Goal: Information Seeking & Learning: Learn about a topic

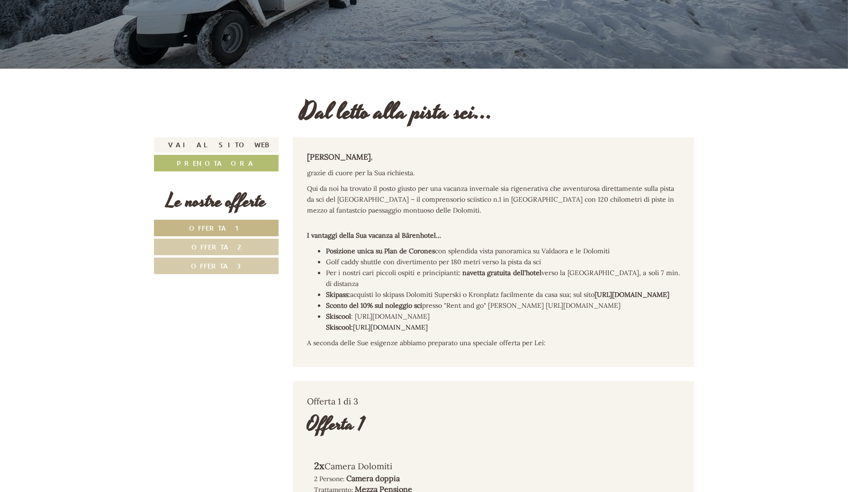
scroll to position [263, 0]
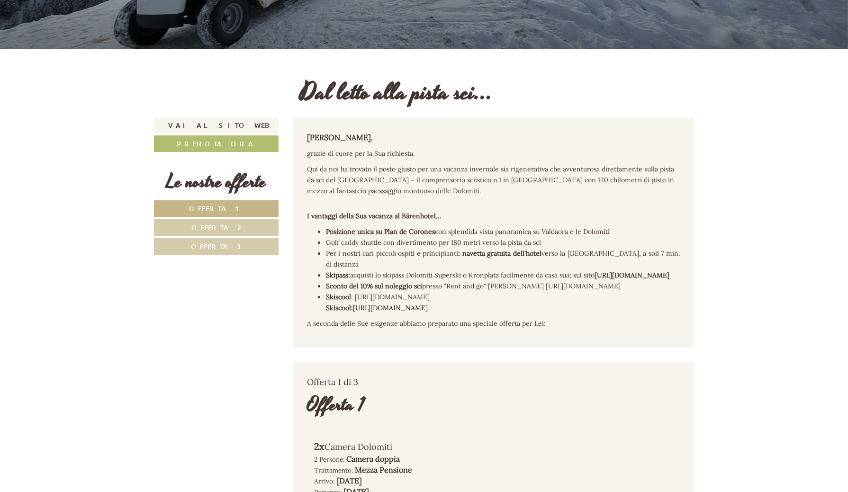
click at [244, 227] on link "Offerta 2" at bounding box center [216, 227] width 125 height 17
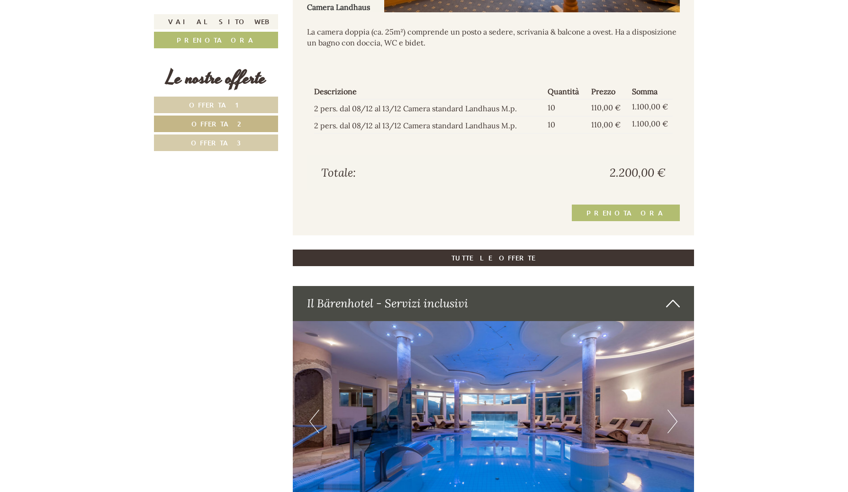
scroll to position [962, 0]
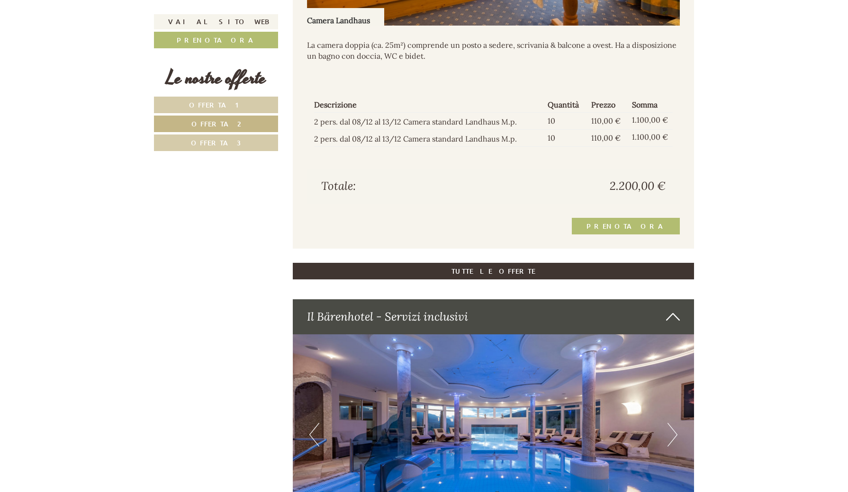
click at [247, 100] on link "Offerta 1" at bounding box center [216, 105] width 124 height 17
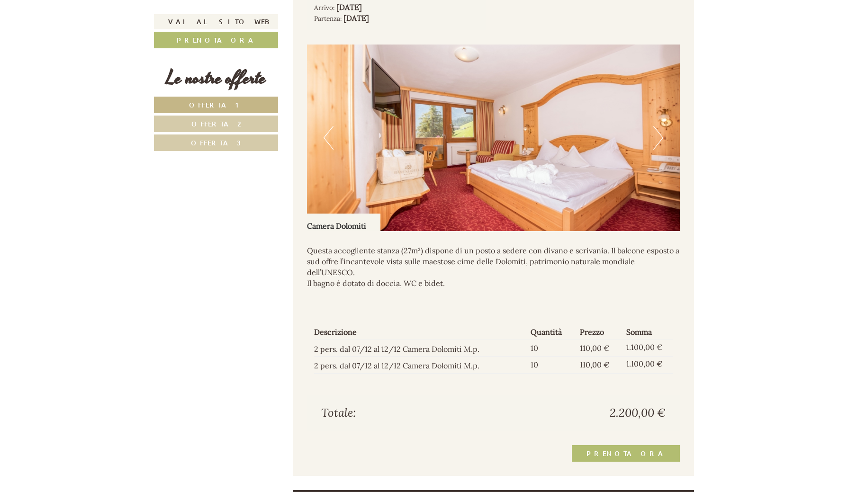
click at [263, 146] on link "Offerta 3" at bounding box center [216, 143] width 124 height 17
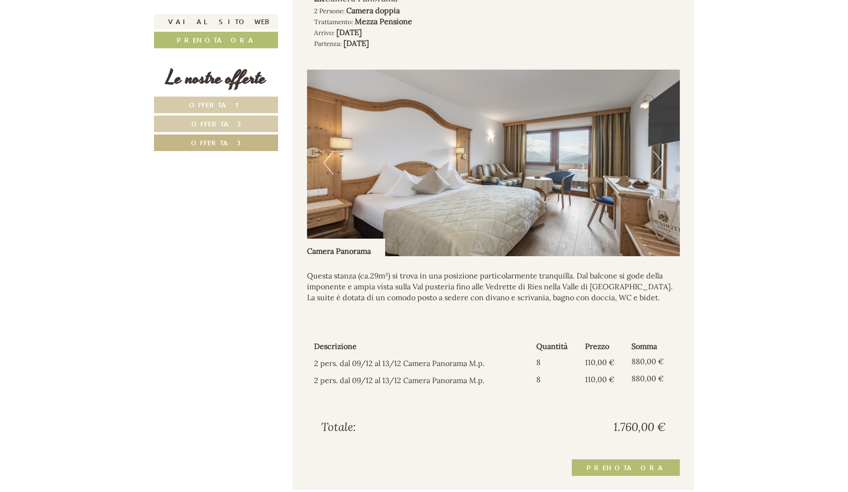
scroll to position [756, 0]
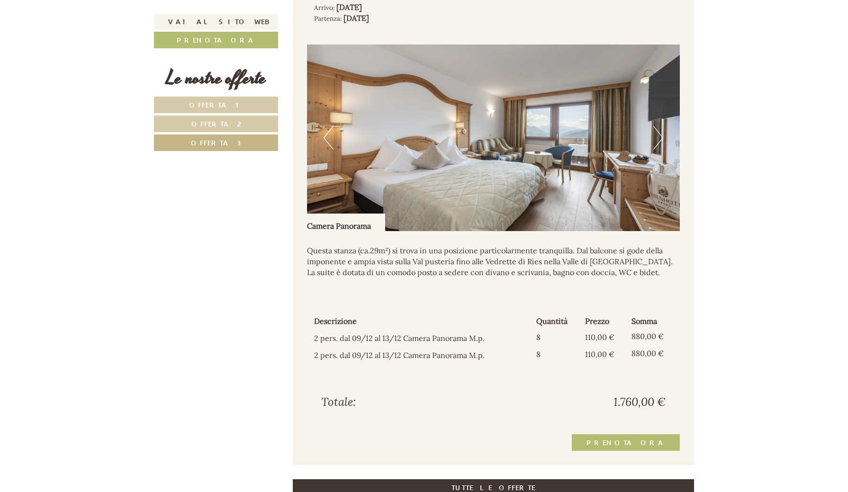
click at [658, 147] on button "Next" at bounding box center [658, 138] width 10 height 24
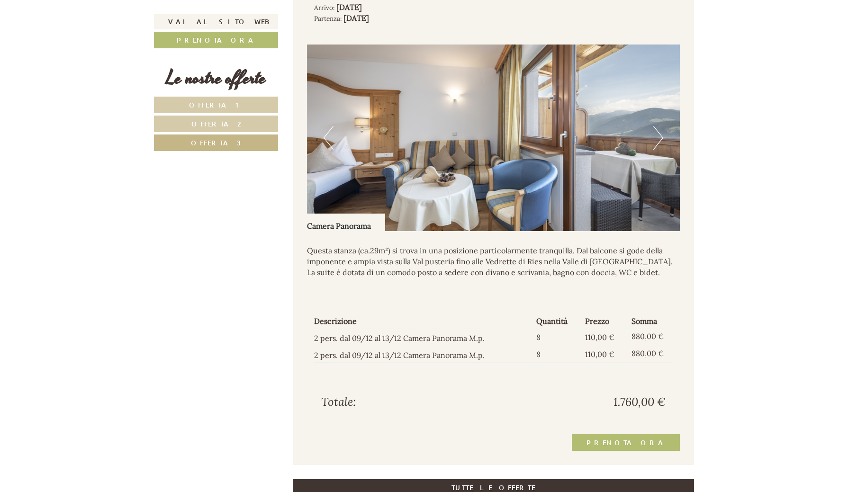
click at [658, 147] on button "Next" at bounding box center [658, 138] width 10 height 24
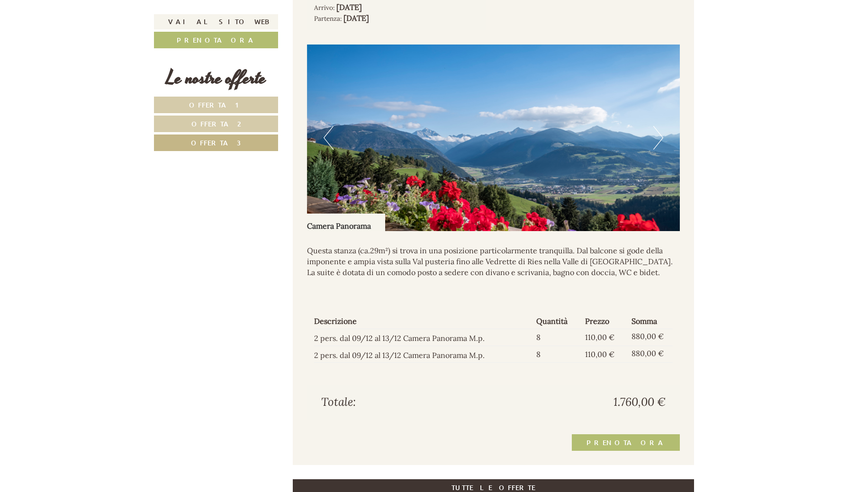
click at [658, 147] on button "Next" at bounding box center [658, 138] width 10 height 24
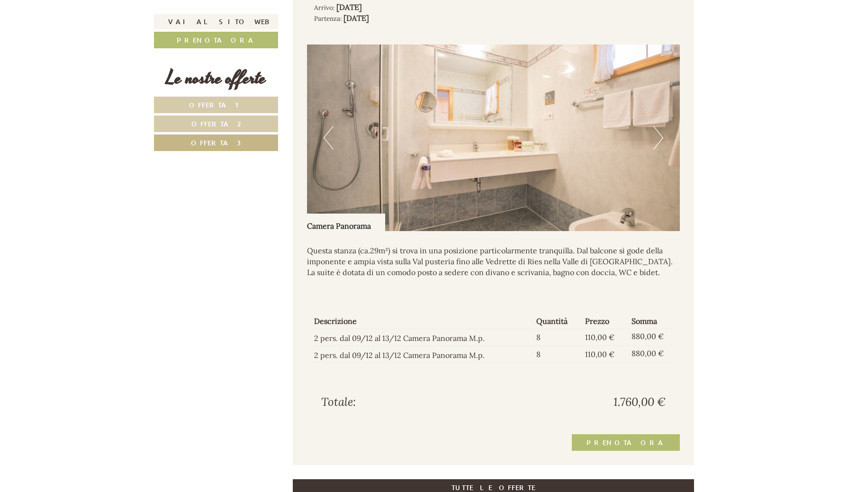
click at [332, 136] on button "Previous" at bounding box center [329, 138] width 10 height 24
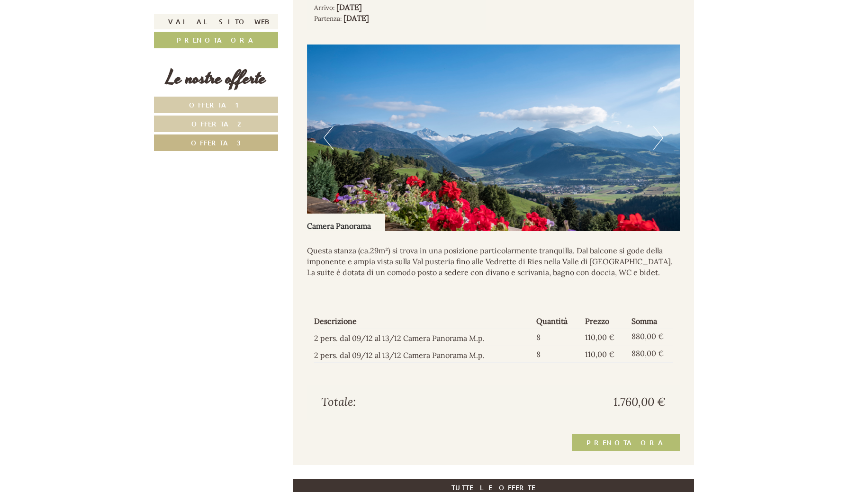
click at [332, 136] on button "Previous" at bounding box center [329, 138] width 10 height 24
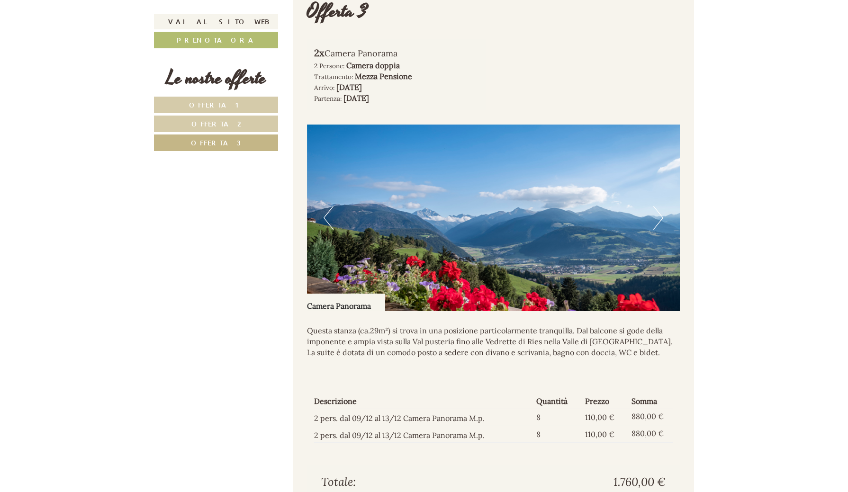
scroll to position [689, 0]
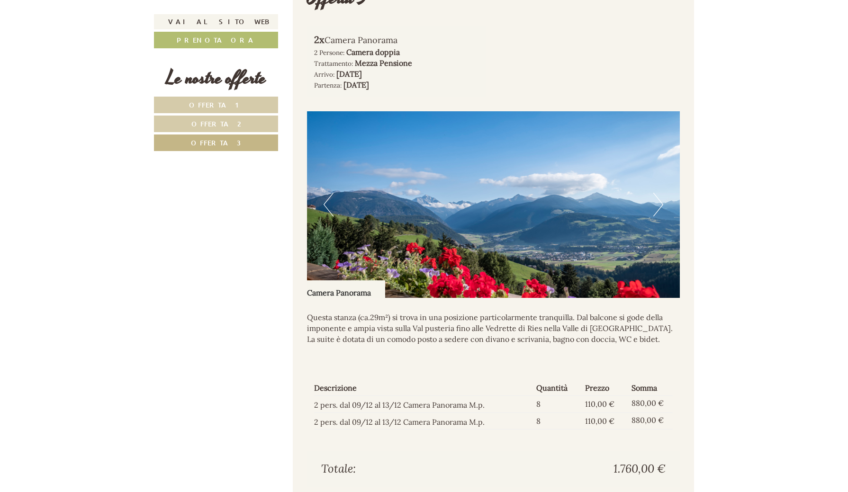
click at [662, 213] on button "Next" at bounding box center [658, 205] width 10 height 24
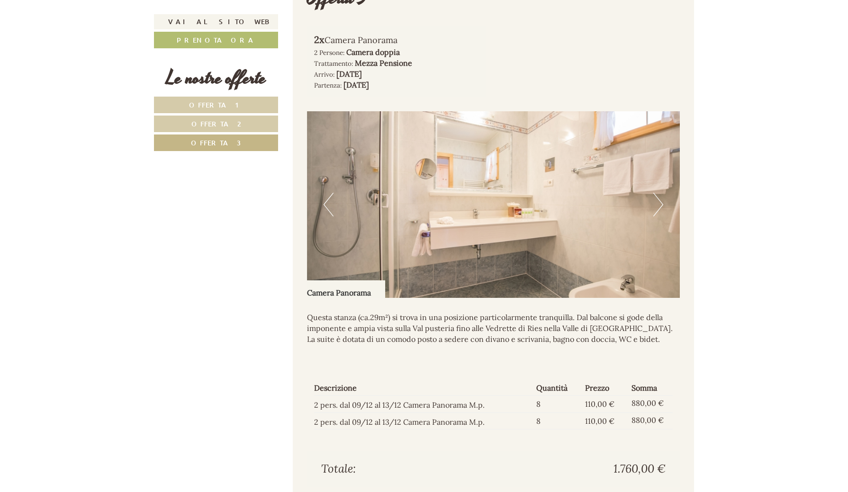
click at [662, 213] on button "Next" at bounding box center [658, 205] width 10 height 24
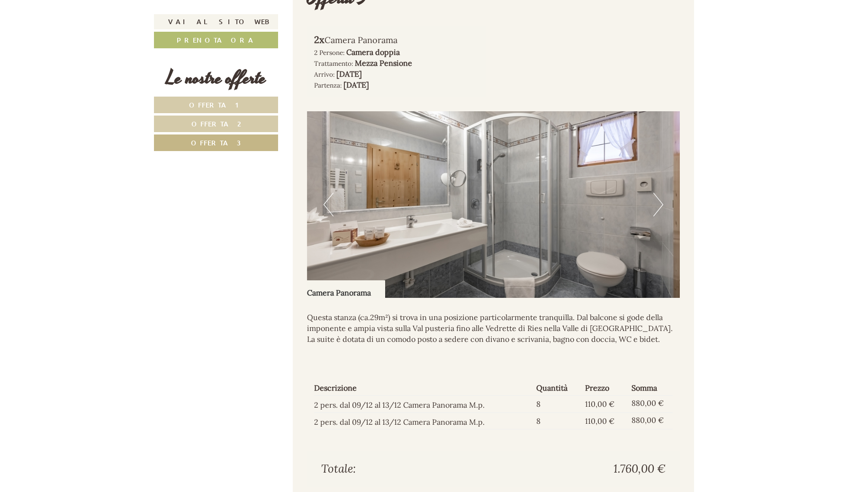
click at [662, 213] on button "Next" at bounding box center [658, 205] width 10 height 24
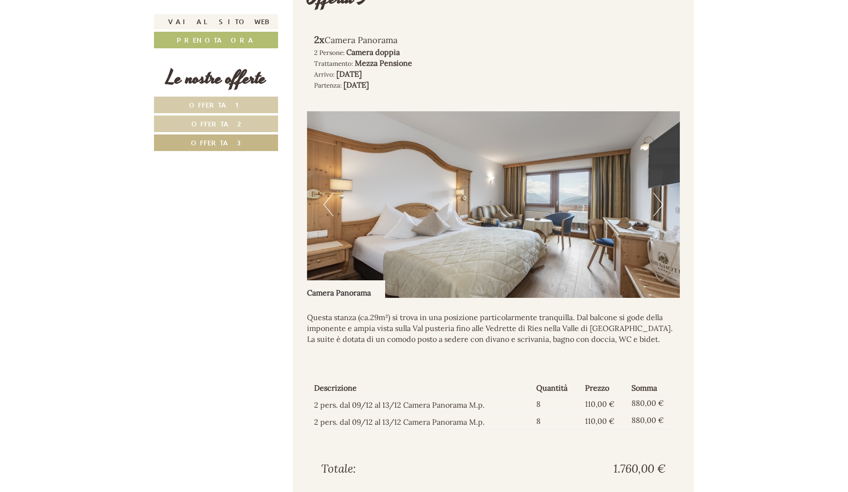
click at [662, 213] on button "Next" at bounding box center [658, 205] width 10 height 24
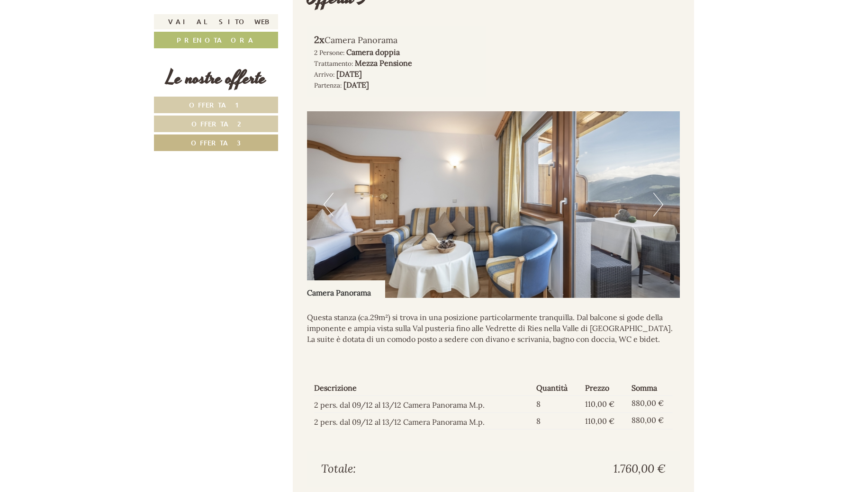
click at [662, 213] on button "Next" at bounding box center [658, 205] width 10 height 24
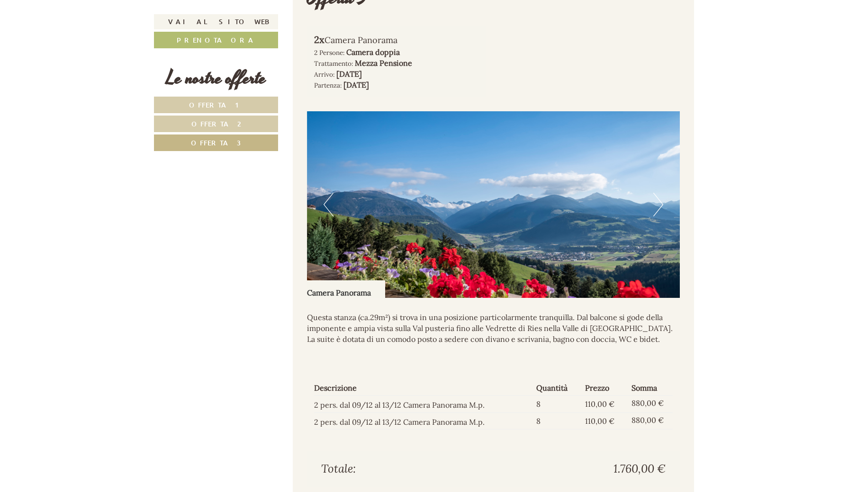
click at [662, 213] on button "Next" at bounding box center [658, 205] width 10 height 24
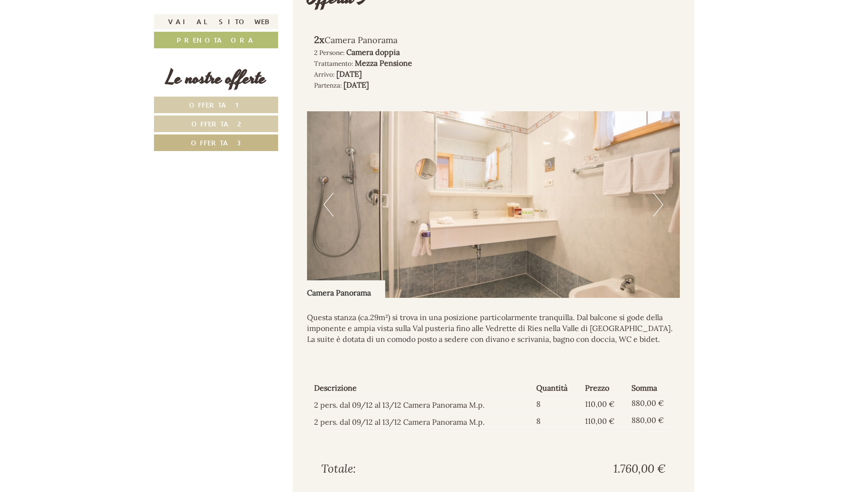
click at [662, 213] on button "Next" at bounding box center [658, 205] width 10 height 24
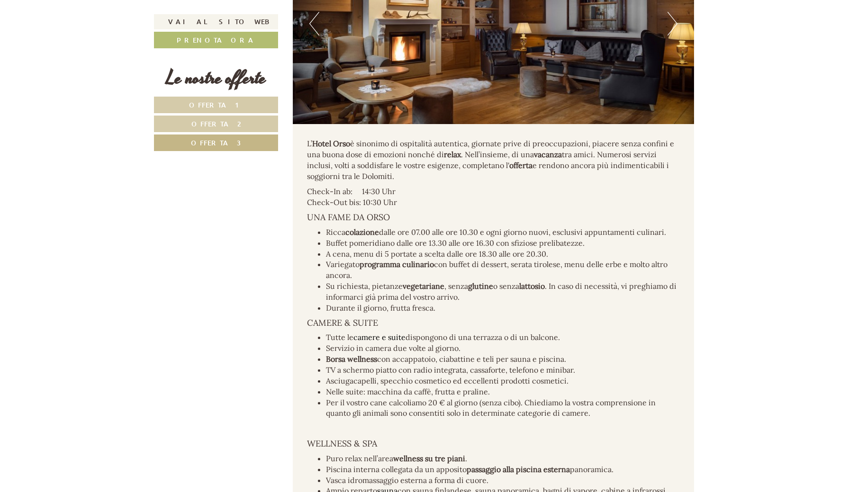
click at [232, 118] on link "Offerta 2" at bounding box center [216, 124] width 124 height 17
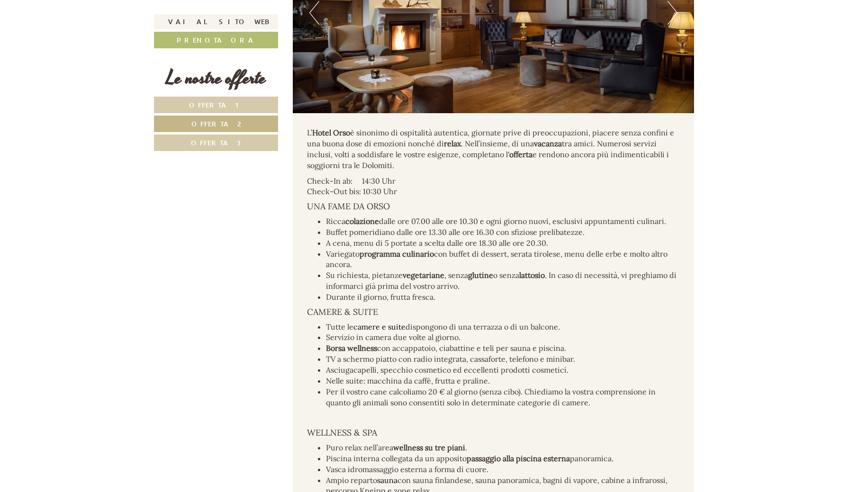
scroll to position [648, 0]
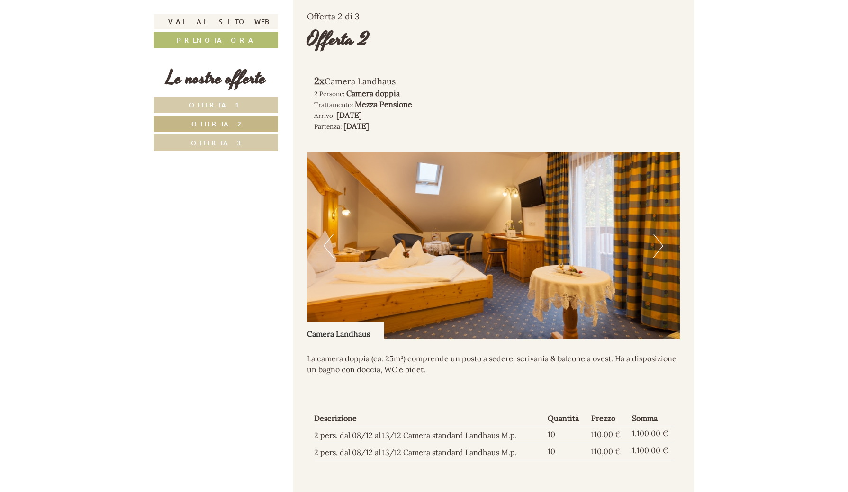
click at [234, 98] on link "Offerta 1" at bounding box center [216, 105] width 124 height 17
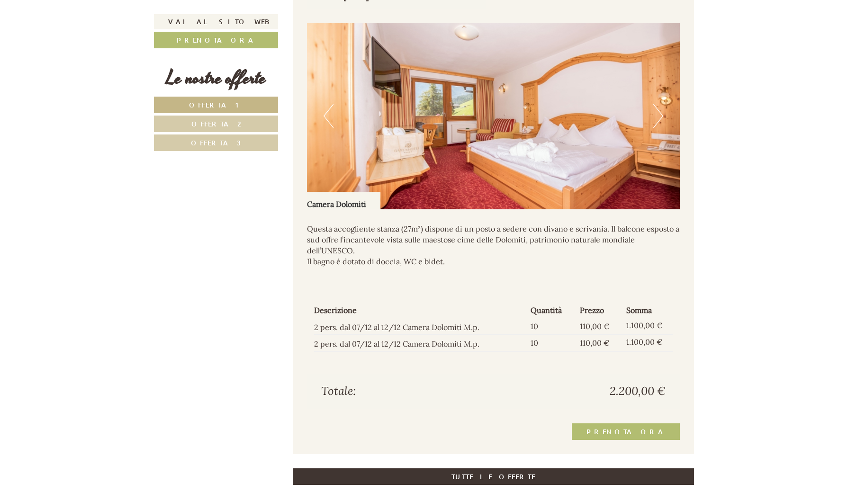
scroll to position [772, 0]
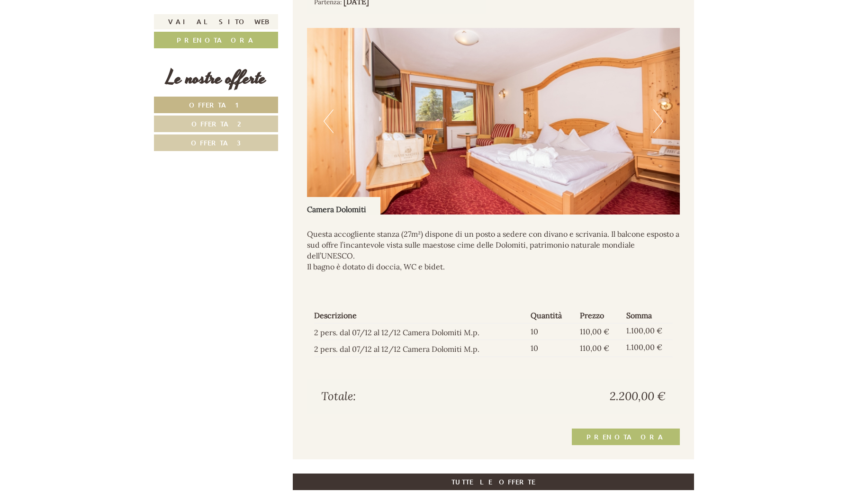
click at [246, 106] on link "Offerta 1" at bounding box center [216, 105] width 124 height 17
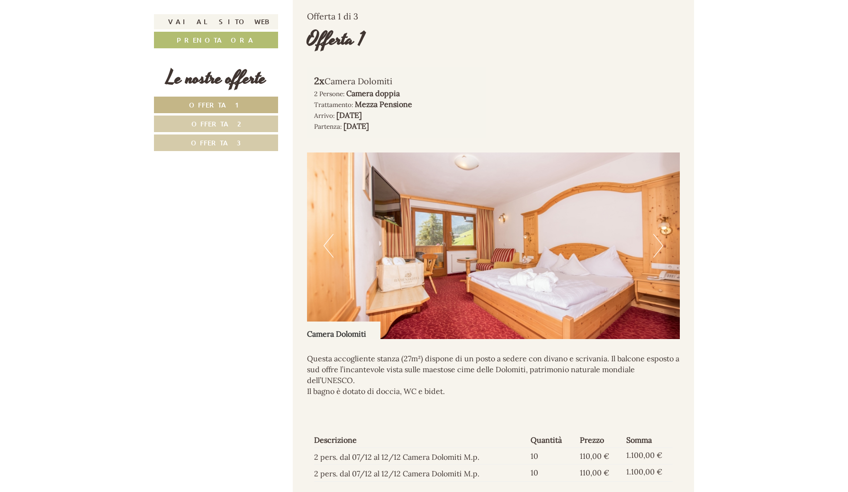
click at [245, 125] on link "Offerta 2" at bounding box center [216, 124] width 124 height 17
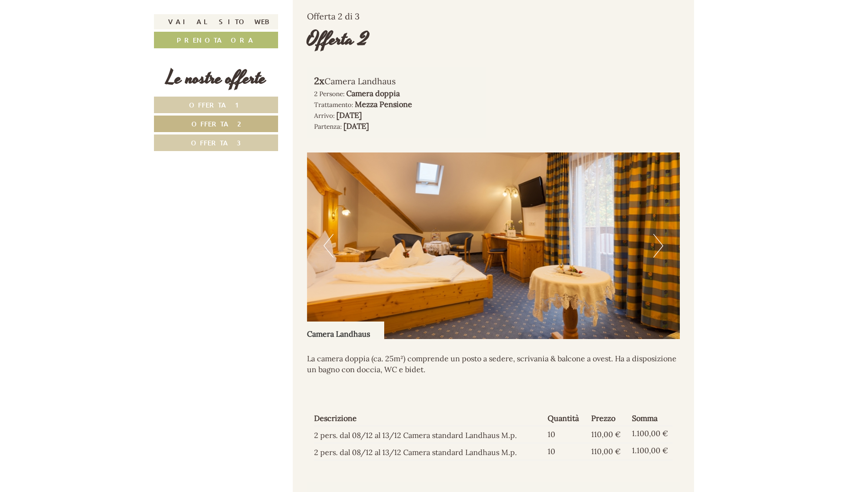
click at [223, 104] on span "Offerta 1" at bounding box center [216, 104] width 54 height 9
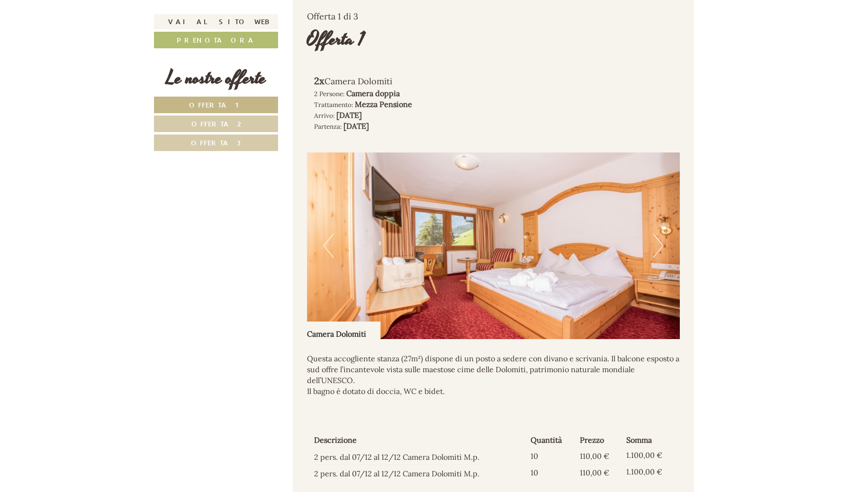
click at [234, 120] on span "Offerta 2" at bounding box center [216, 123] width 50 height 9
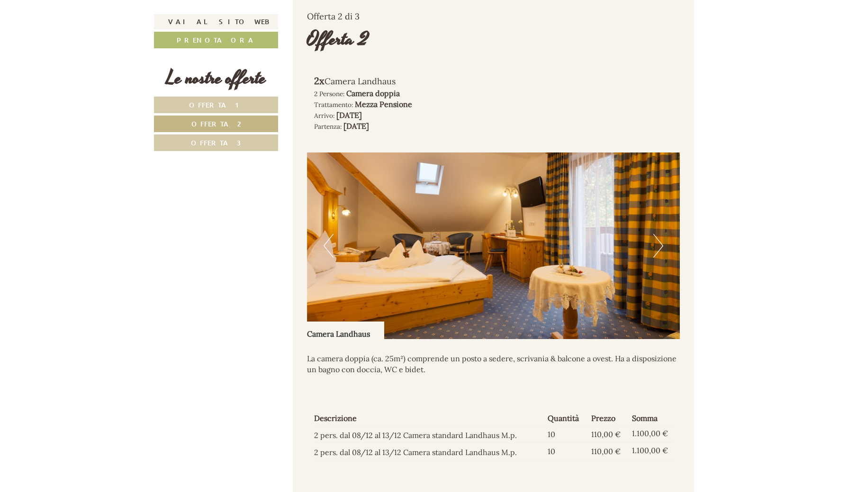
click at [252, 137] on link "Offerta 3" at bounding box center [216, 143] width 124 height 17
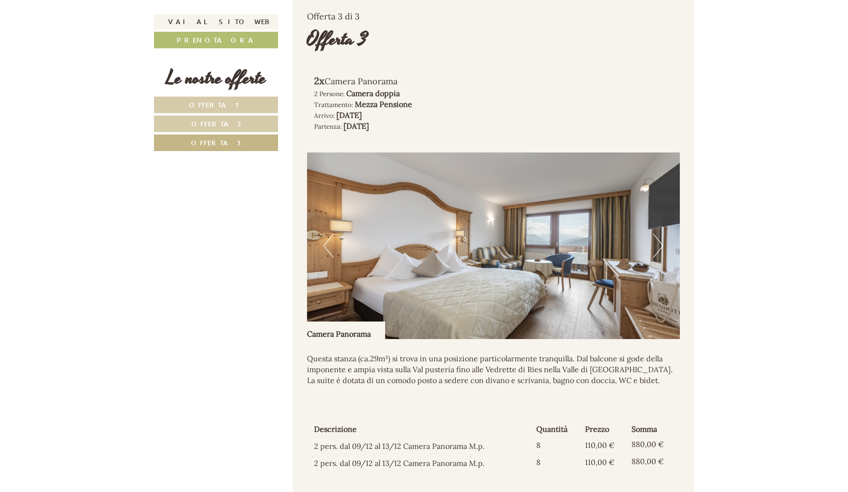
click at [245, 110] on link "Offerta 1" at bounding box center [216, 105] width 124 height 17
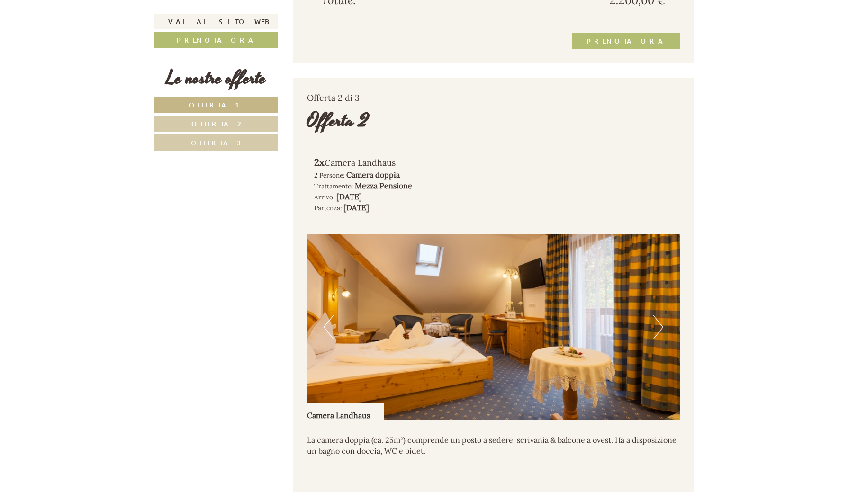
scroll to position [1153, 0]
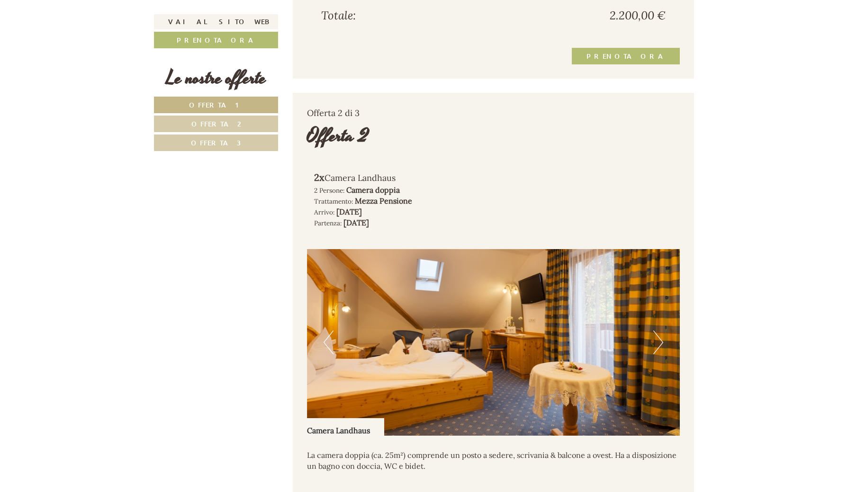
click at [233, 89] on div "Le nostre offerte" at bounding box center [216, 78] width 124 height 27
click at [233, 98] on link "Offerta 1" at bounding box center [216, 105] width 124 height 17
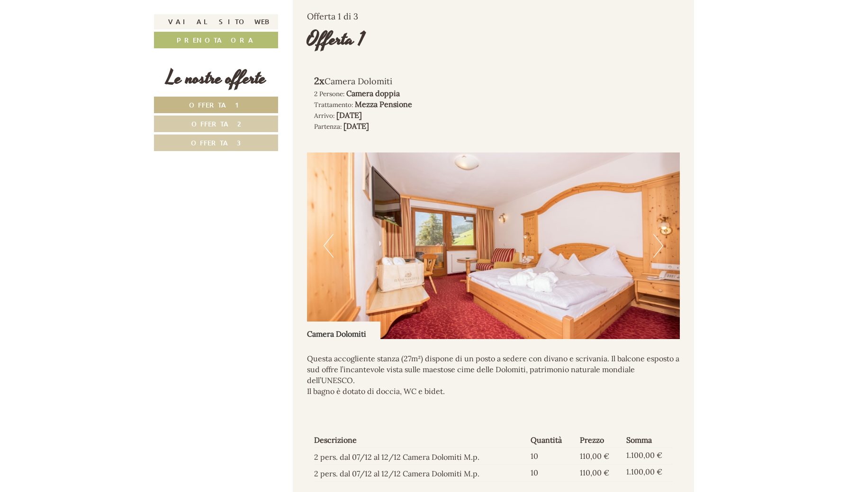
click at [664, 256] on img at bounding box center [493, 246] width 373 height 187
click at [655, 251] on button "Next" at bounding box center [658, 246] width 10 height 24
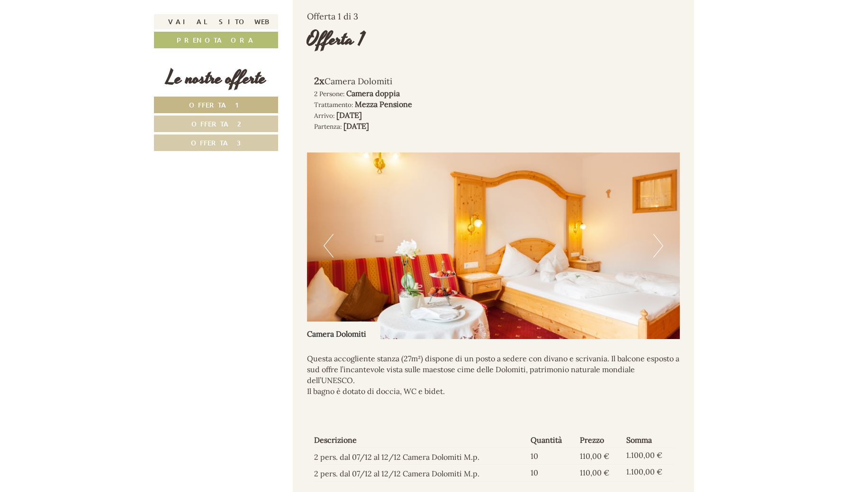
click at [655, 253] on button "Next" at bounding box center [658, 246] width 10 height 24
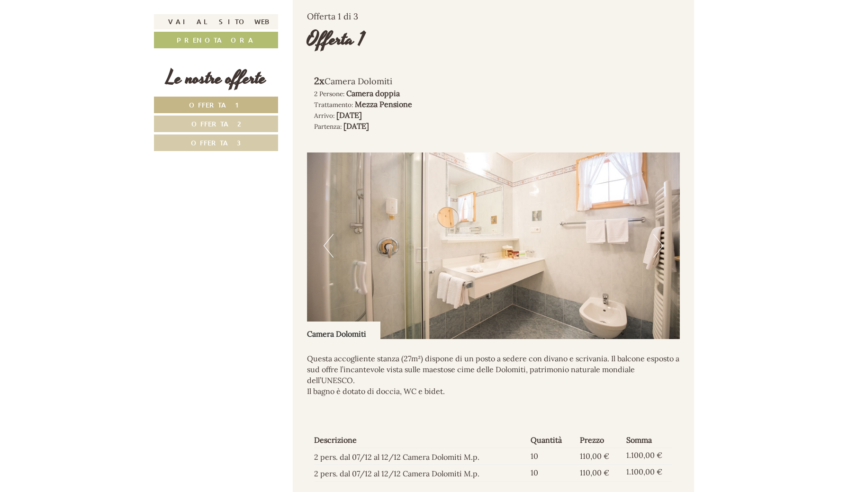
click at [655, 252] on button "Next" at bounding box center [658, 246] width 10 height 24
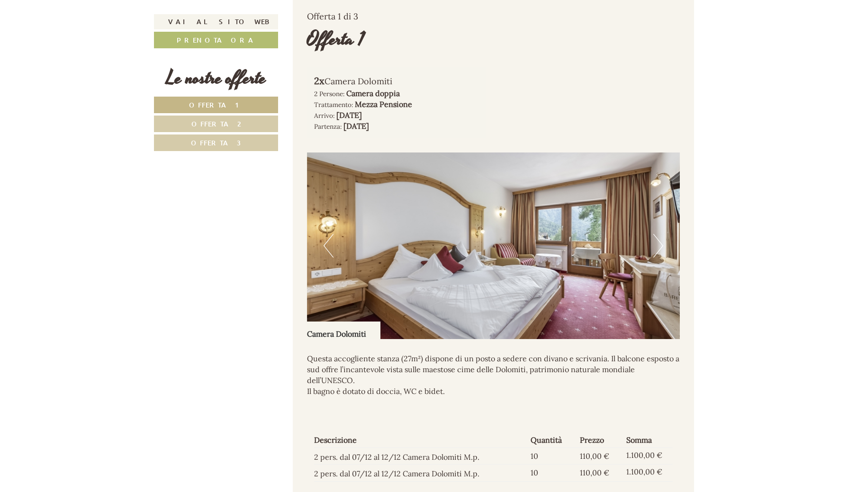
click at [655, 252] on button "Next" at bounding box center [658, 246] width 10 height 24
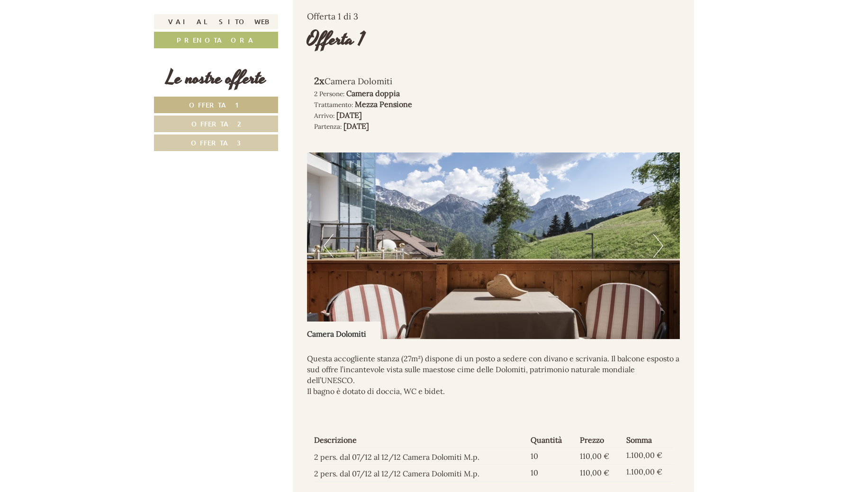
click at [655, 252] on button "Next" at bounding box center [658, 246] width 10 height 24
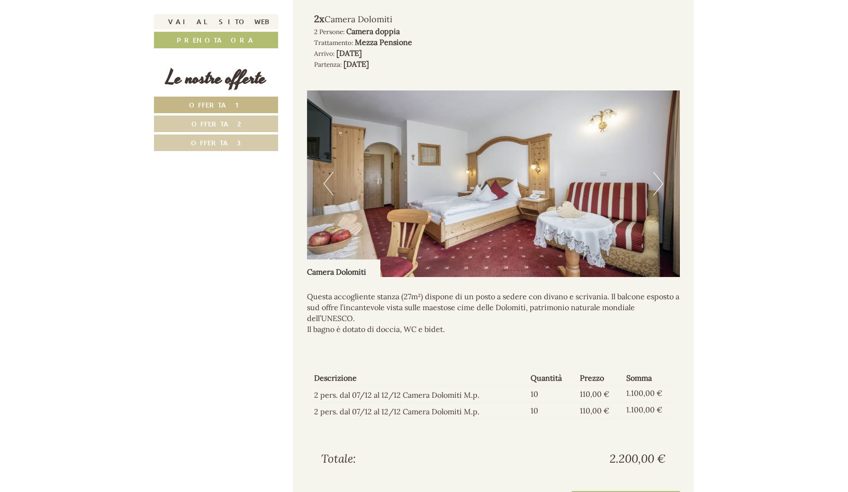
scroll to position [714, 0]
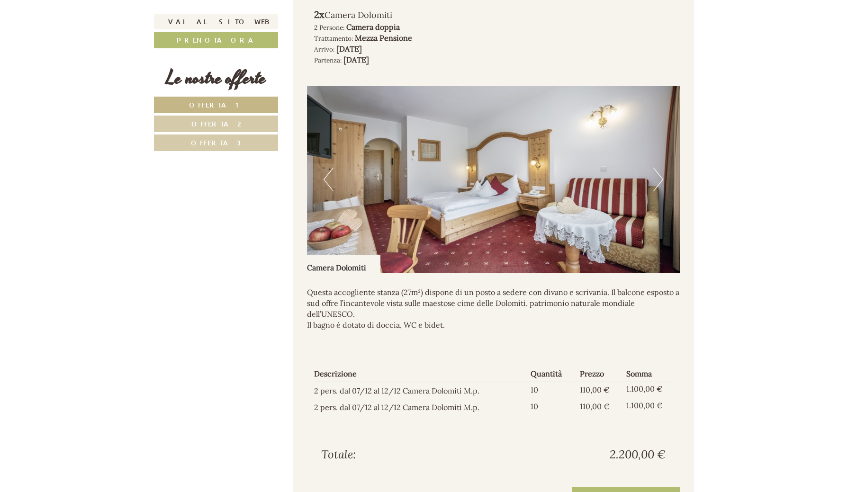
click at [236, 126] on link "Offerta 2" at bounding box center [216, 124] width 124 height 17
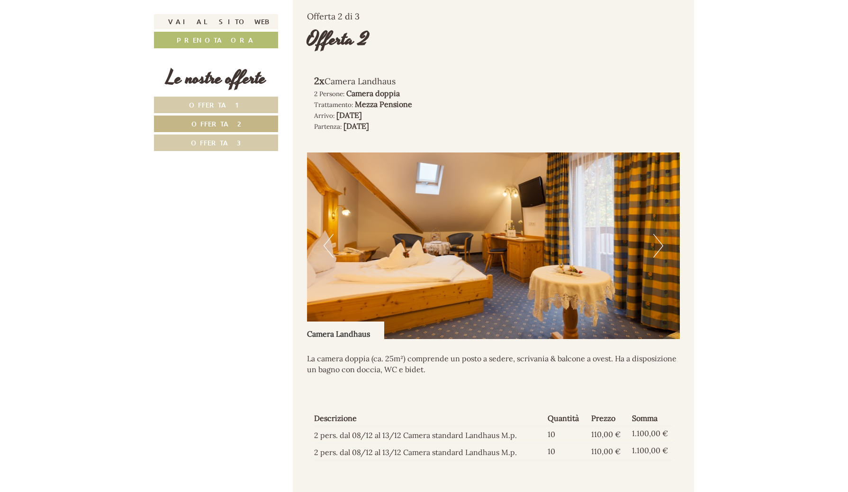
click at [655, 252] on button "Next" at bounding box center [658, 246] width 10 height 24
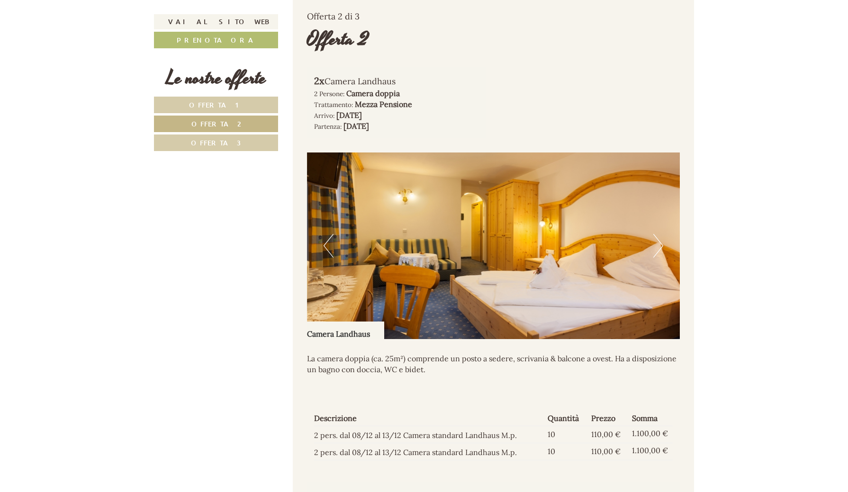
click at [655, 253] on button "Next" at bounding box center [658, 246] width 10 height 24
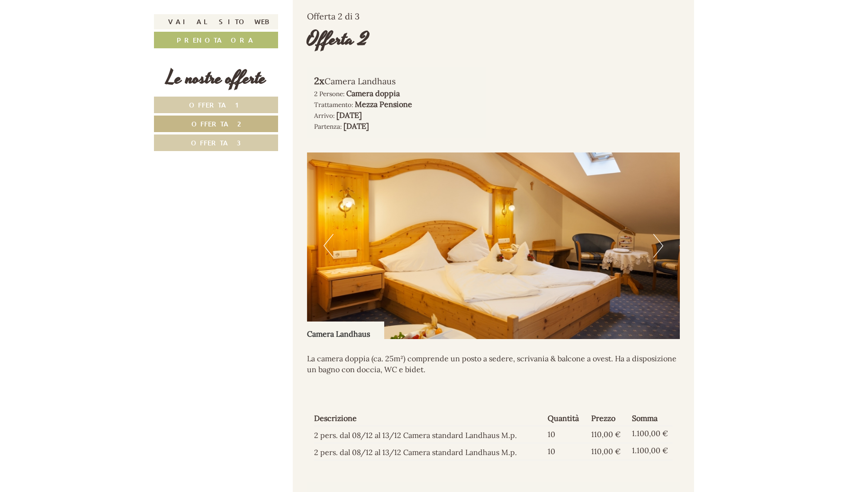
click at [655, 253] on button "Next" at bounding box center [658, 246] width 10 height 24
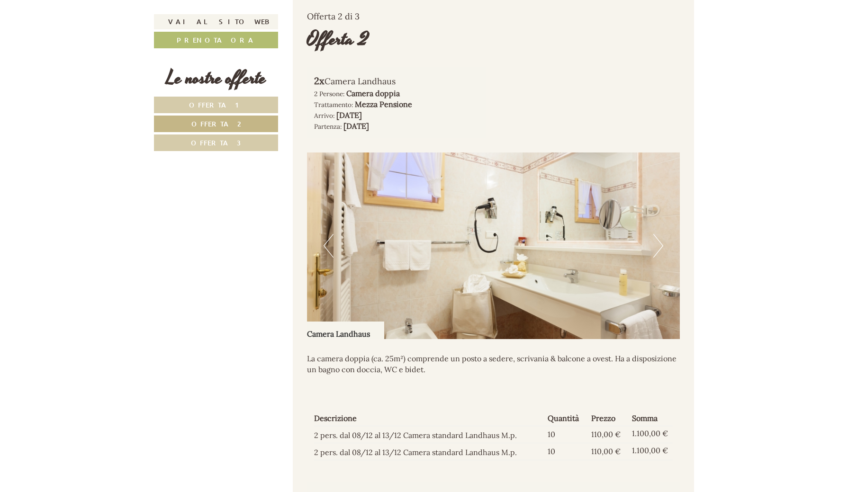
click at [655, 253] on button "Next" at bounding box center [658, 246] width 10 height 24
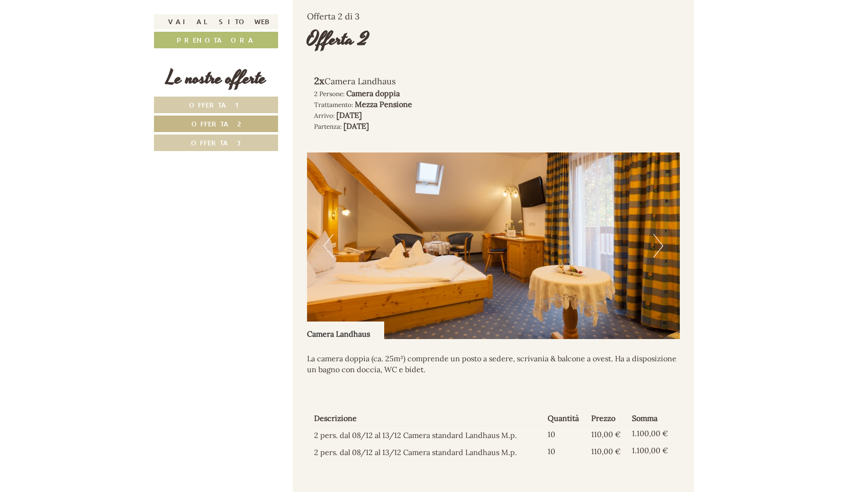
click at [655, 253] on button "Next" at bounding box center [658, 246] width 10 height 24
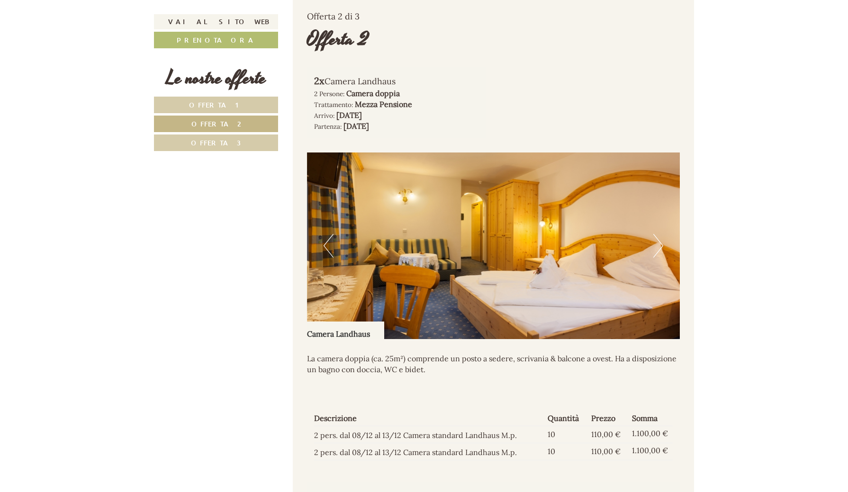
click at [655, 253] on button "Next" at bounding box center [658, 246] width 10 height 24
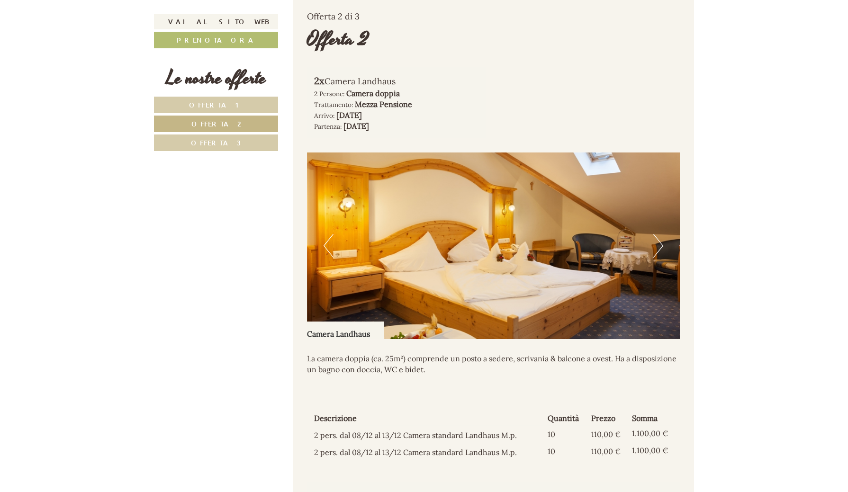
click at [655, 253] on button "Next" at bounding box center [658, 246] width 10 height 24
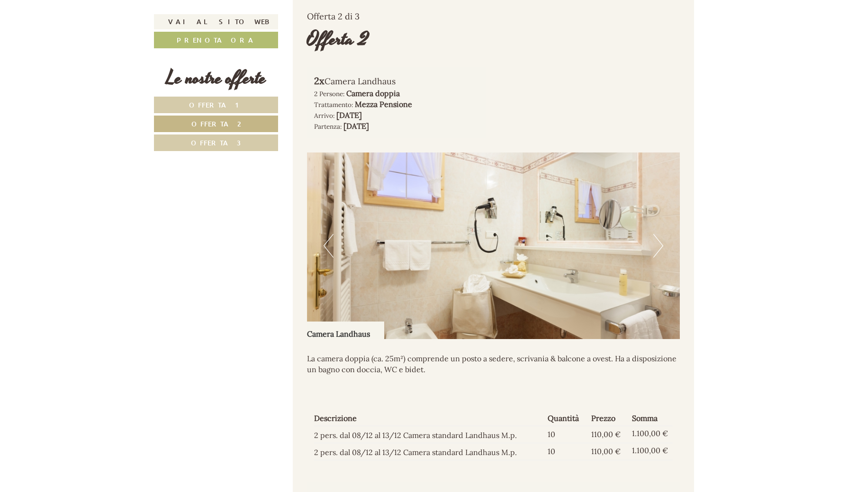
click at [655, 253] on button "Next" at bounding box center [658, 246] width 10 height 24
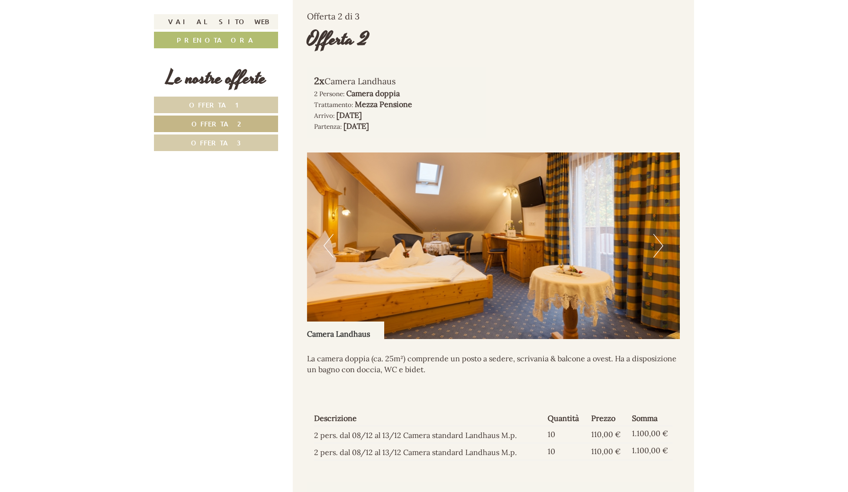
click at [274, 145] on link "Offerta 3" at bounding box center [216, 143] width 124 height 17
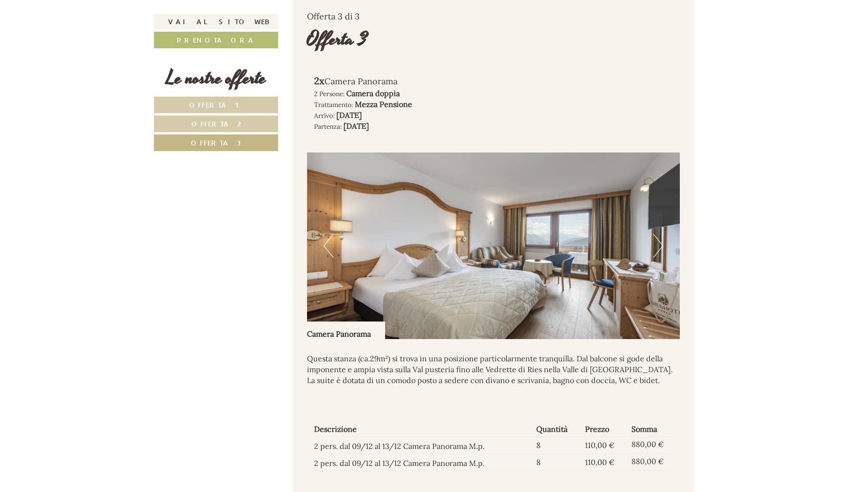
click at [652, 255] on img at bounding box center [493, 246] width 373 height 187
click at [660, 254] on button "Next" at bounding box center [658, 246] width 10 height 24
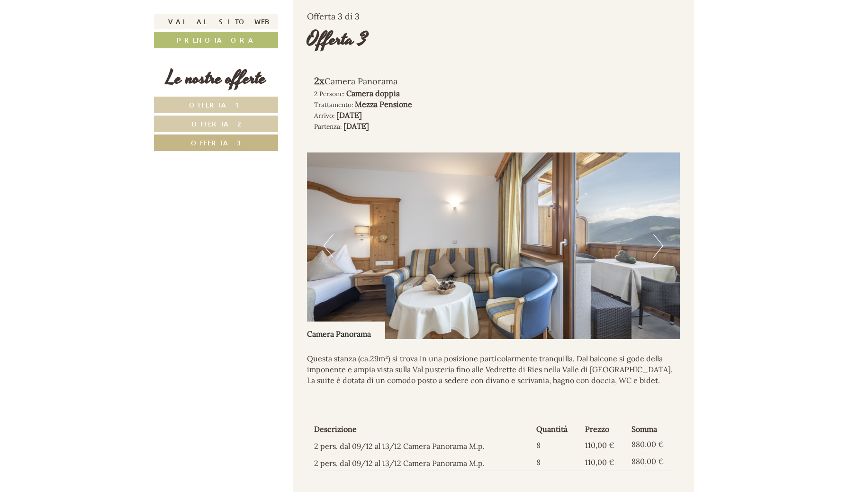
click at [660, 254] on button "Next" at bounding box center [658, 246] width 10 height 24
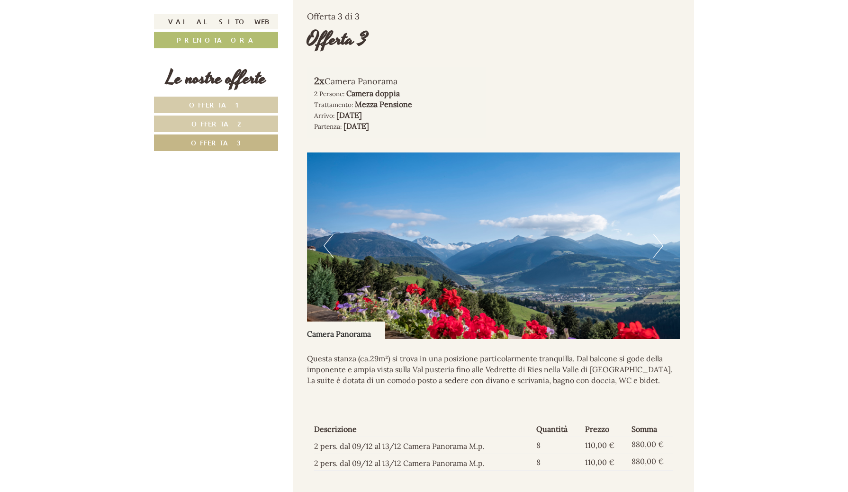
click at [660, 254] on button "Next" at bounding box center [658, 246] width 10 height 24
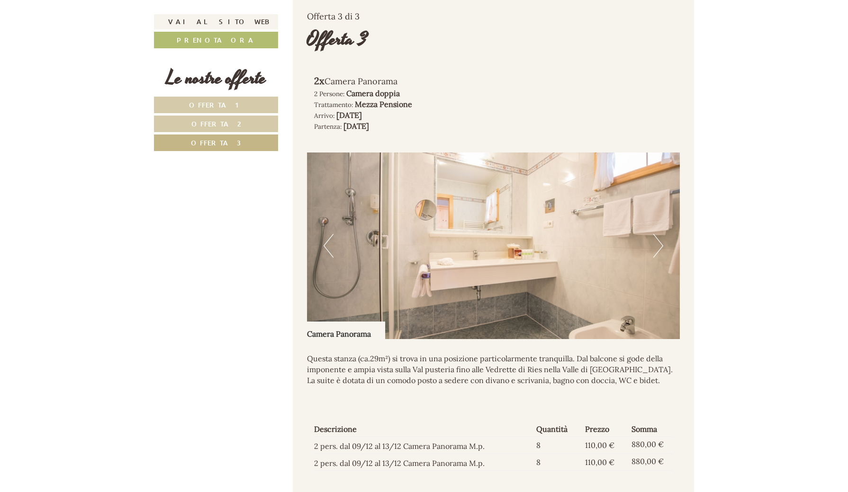
click at [660, 254] on button "Next" at bounding box center [658, 246] width 10 height 24
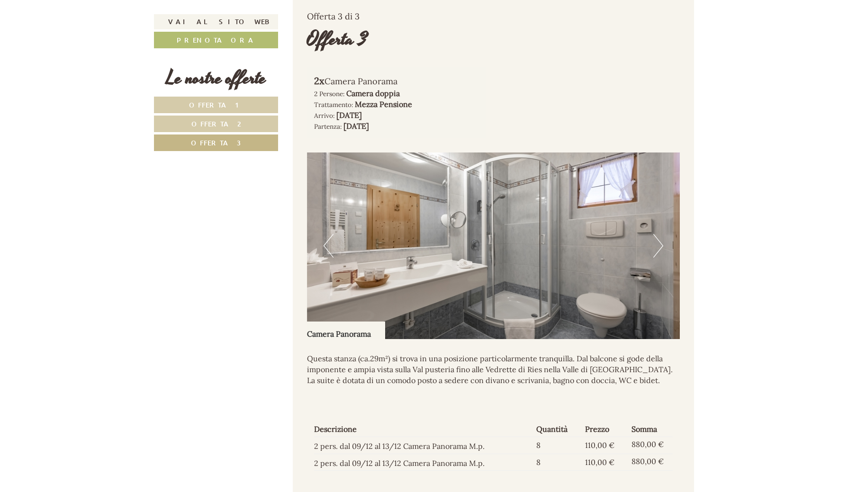
click at [660, 254] on button "Next" at bounding box center [658, 246] width 10 height 24
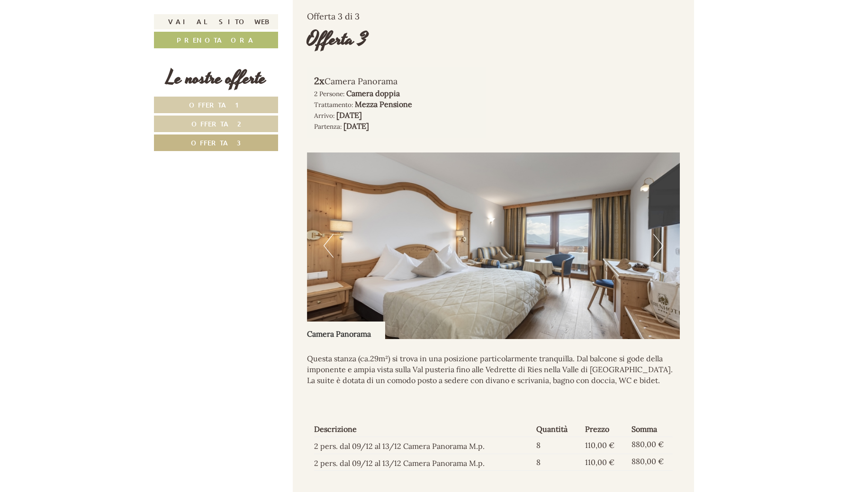
click at [662, 260] on img at bounding box center [493, 246] width 373 height 187
click at [641, 231] on img at bounding box center [493, 246] width 373 height 187
click at [659, 241] on button "Next" at bounding box center [658, 246] width 10 height 24
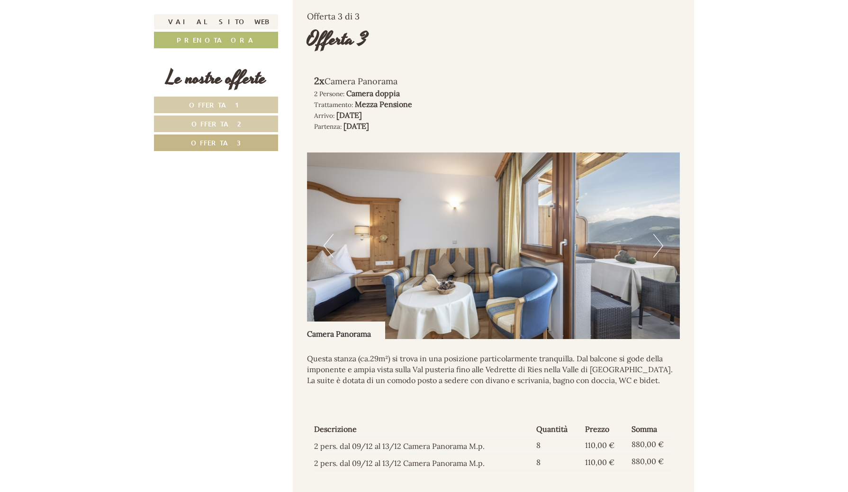
click at [659, 241] on button "Next" at bounding box center [658, 246] width 10 height 24
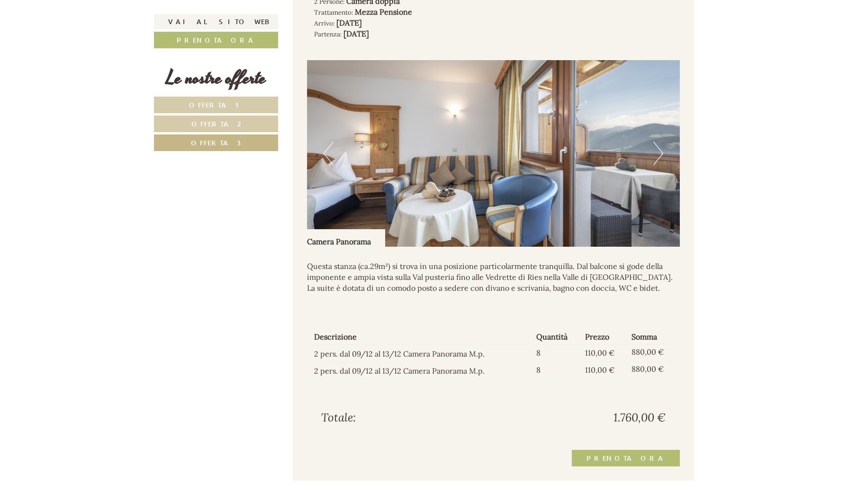
scroll to position [753, 0]
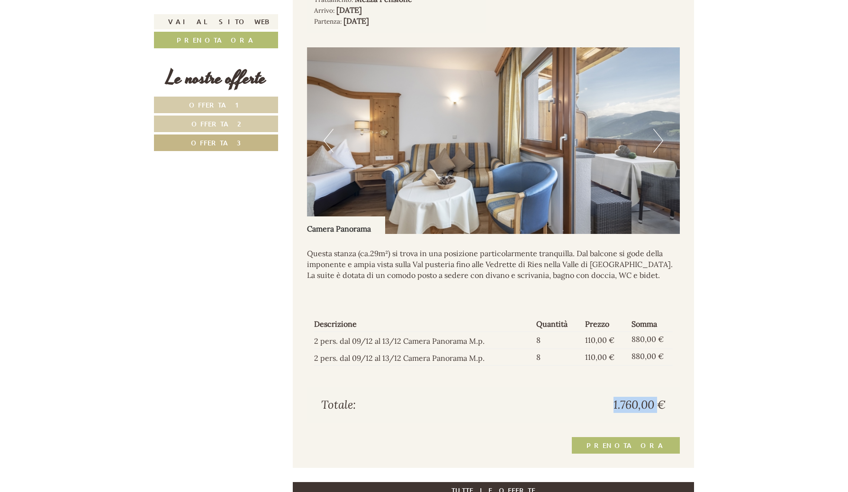
drag, startPoint x: 609, startPoint y: 408, endPoint x: 731, endPoint y: 417, distance: 121.7
drag, startPoint x: 606, startPoint y: 407, endPoint x: 703, endPoint y: 407, distance: 97.1
click at [634, 337] on td "880,00 €" at bounding box center [650, 340] width 45 height 17
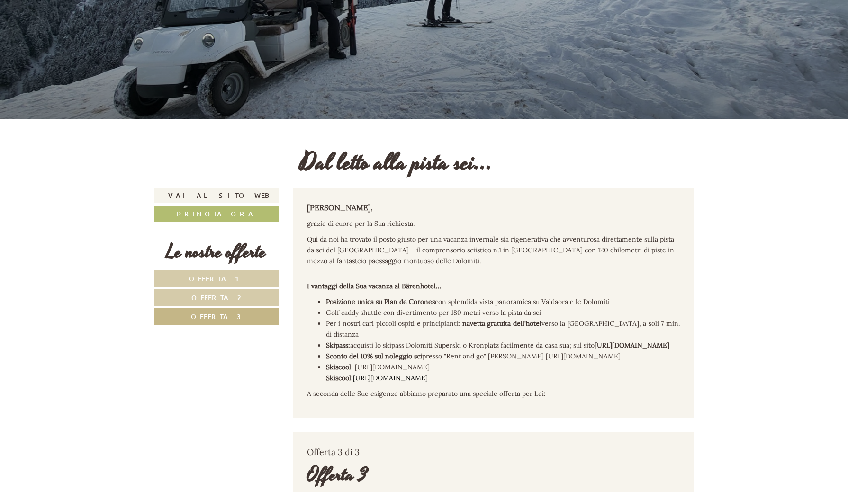
scroll to position [278, 0]
